Goal: Check status: Check status

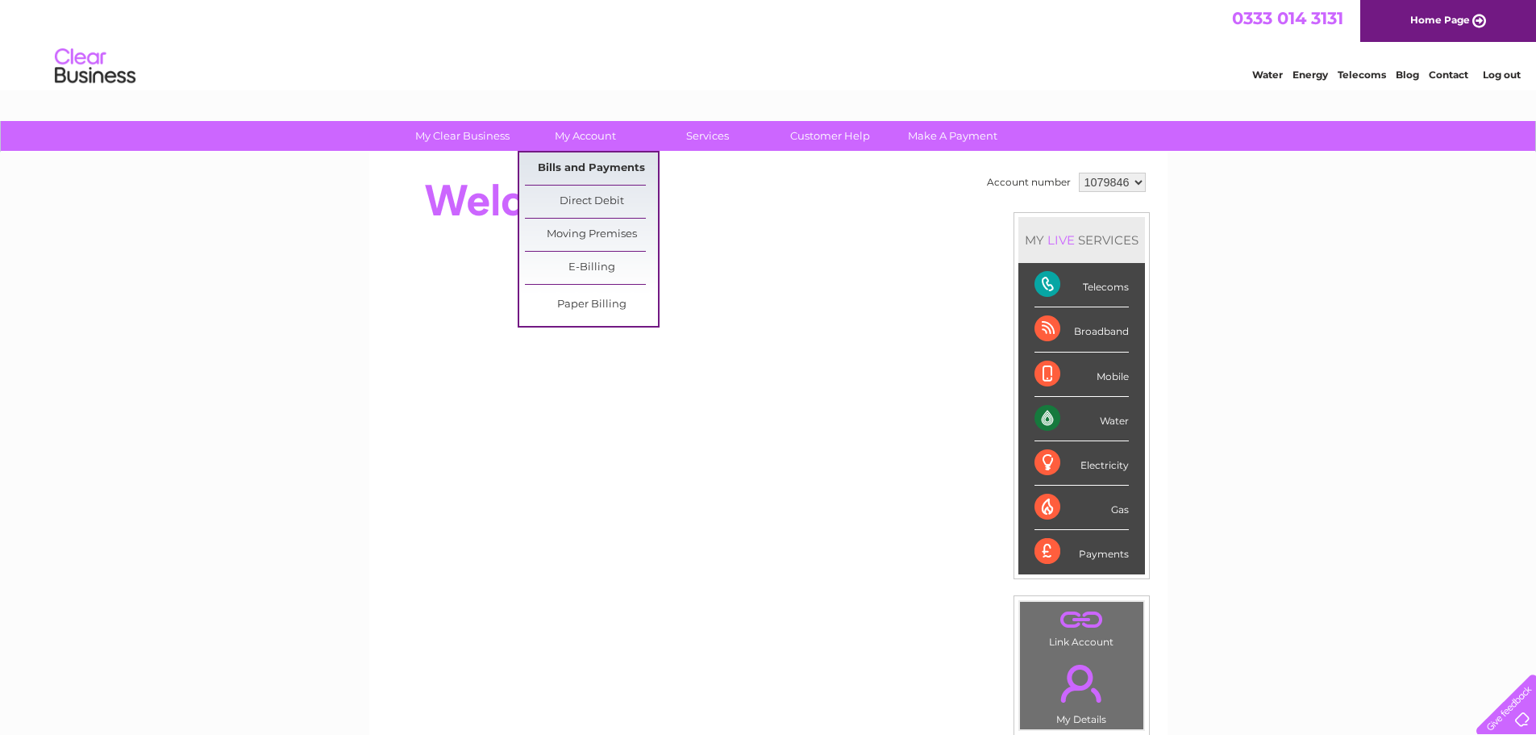
click at [582, 167] on link "Bills and Payments" at bounding box center [591, 168] width 133 height 32
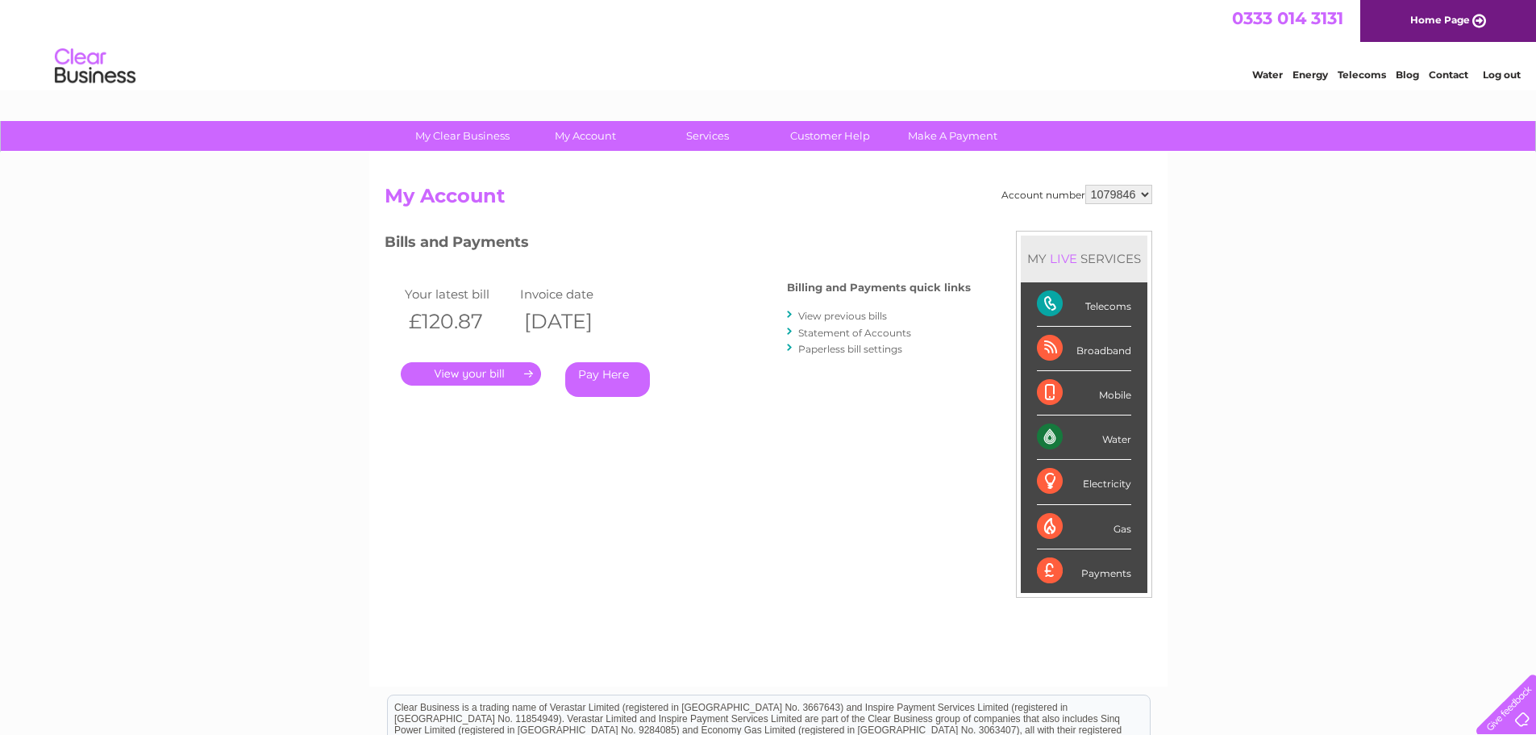
click at [484, 377] on link "." at bounding box center [471, 373] width 140 height 23
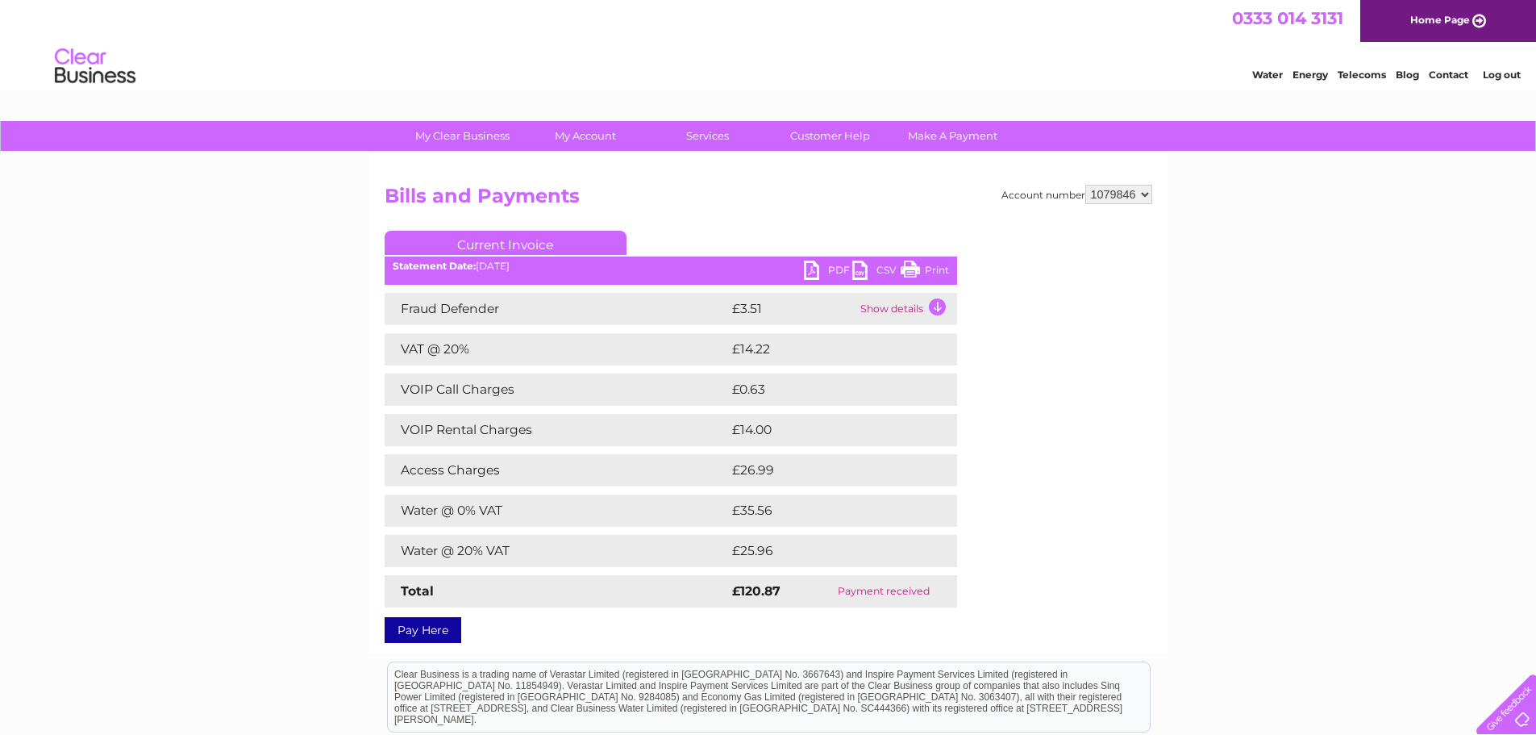
click at [816, 268] on link "PDF" at bounding box center [828, 272] width 48 height 23
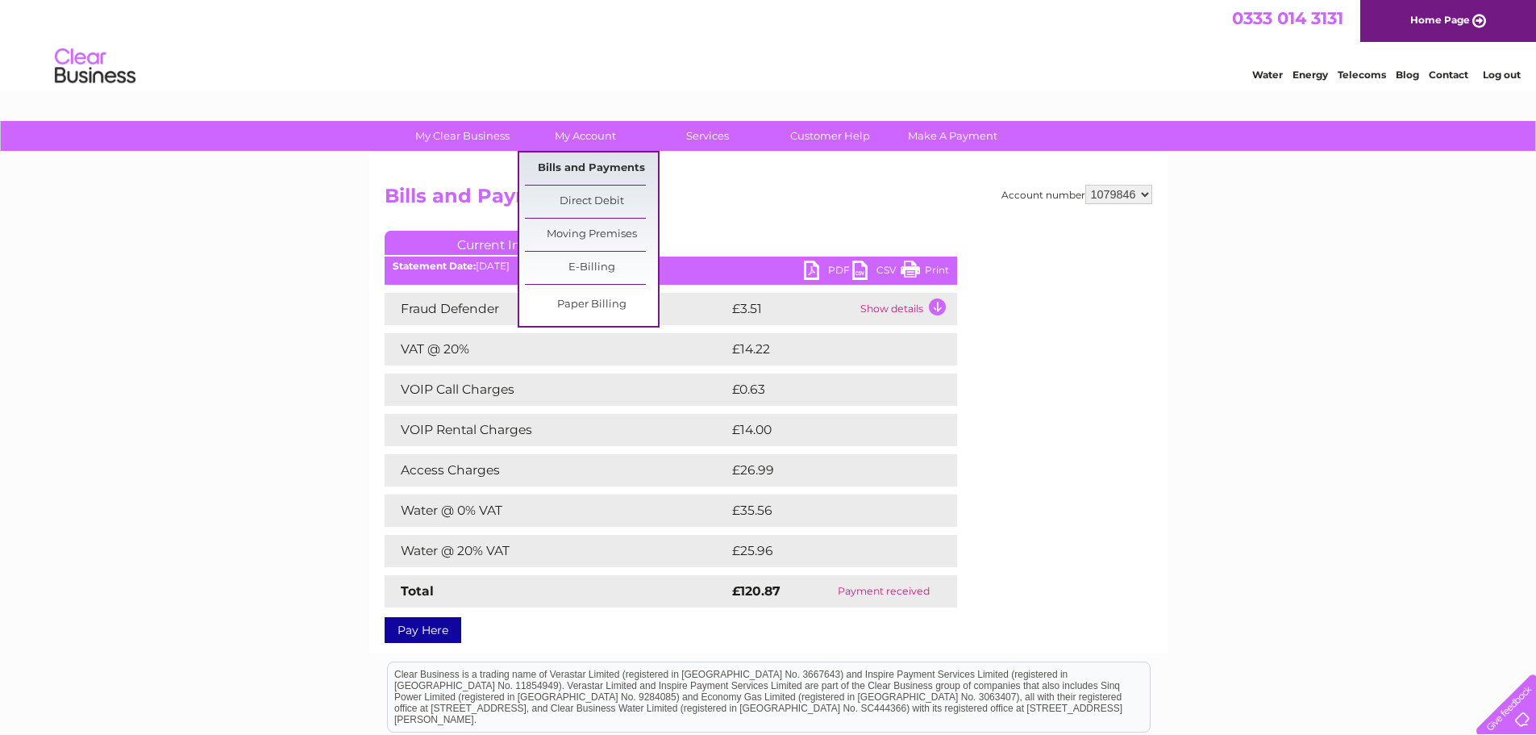
click at [591, 165] on link "Bills and Payments" at bounding box center [591, 168] width 133 height 32
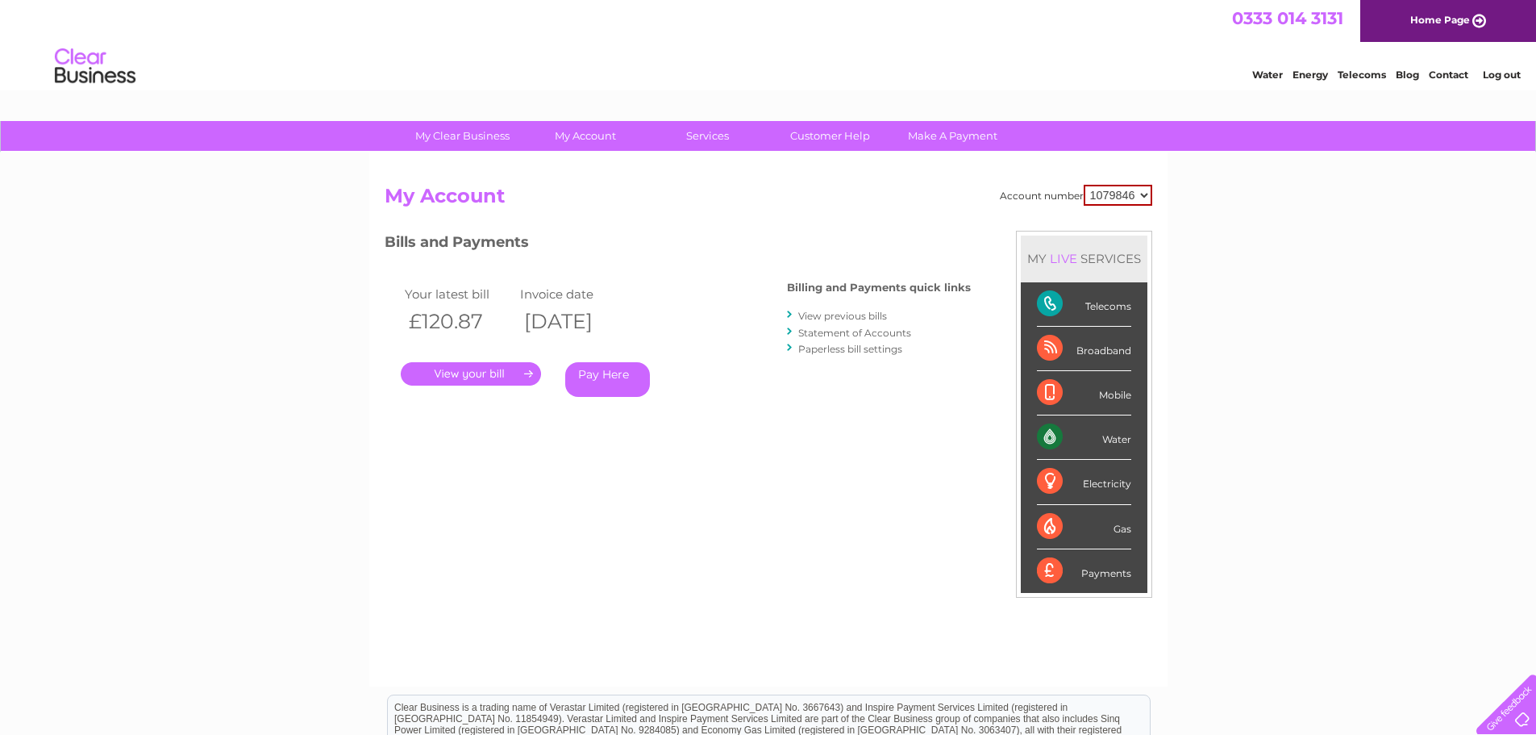
click at [845, 316] on link "View previous bills" at bounding box center [842, 316] width 89 height 12
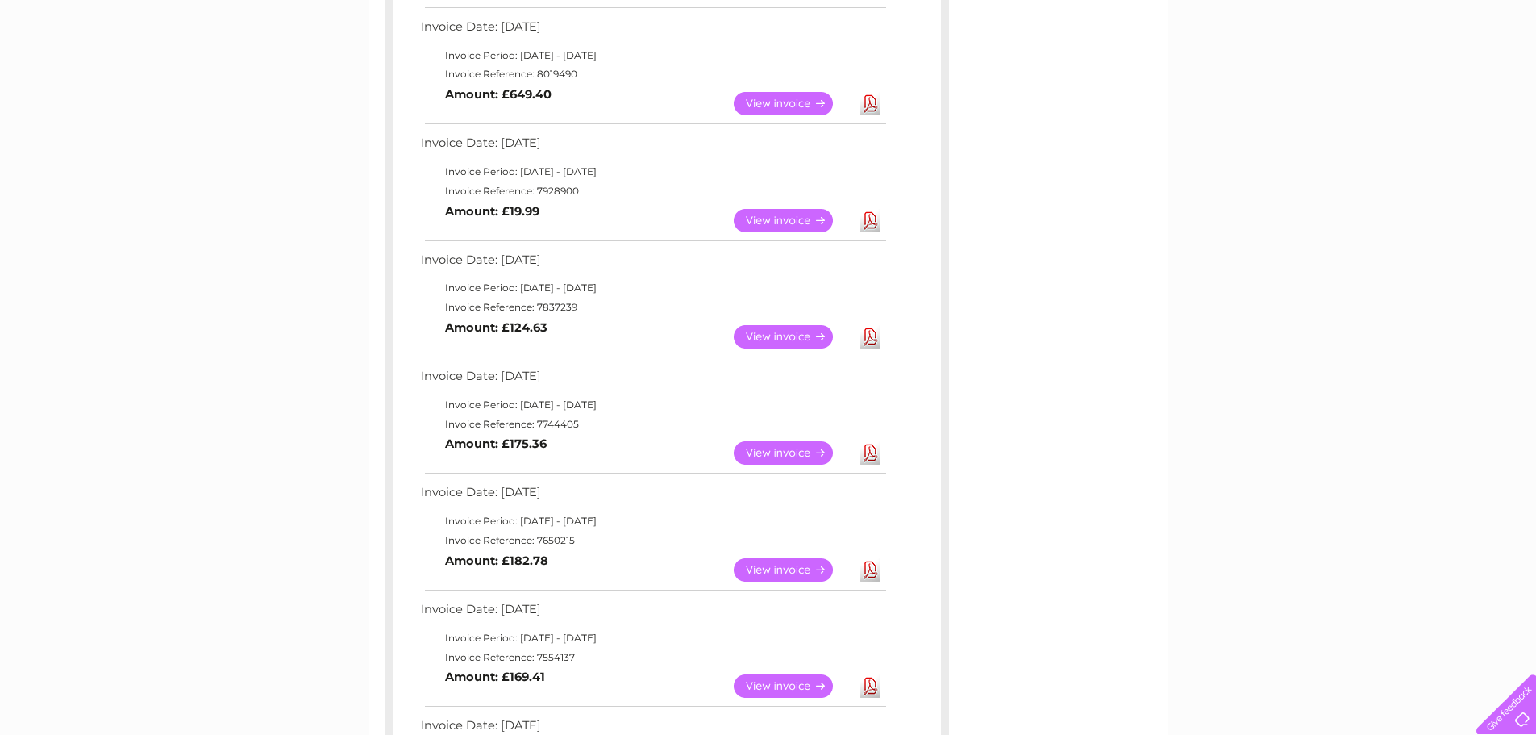
scroll to position [484, 0]
